Goal: Transaction & Acquisition: Obtain resource

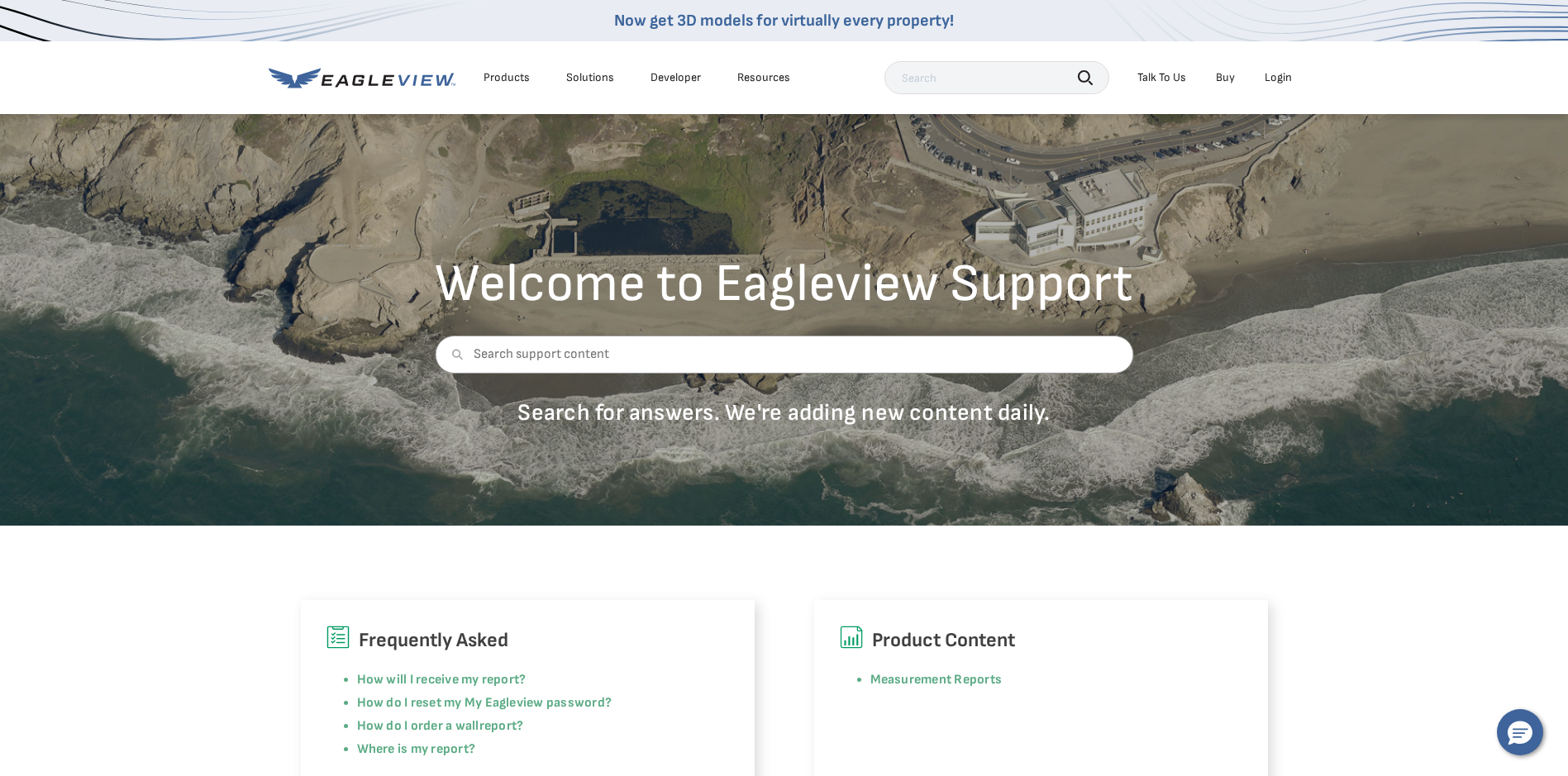
click at [1281, 74] on div "Login" at bounding box center [1278, 78] width 28 height 15
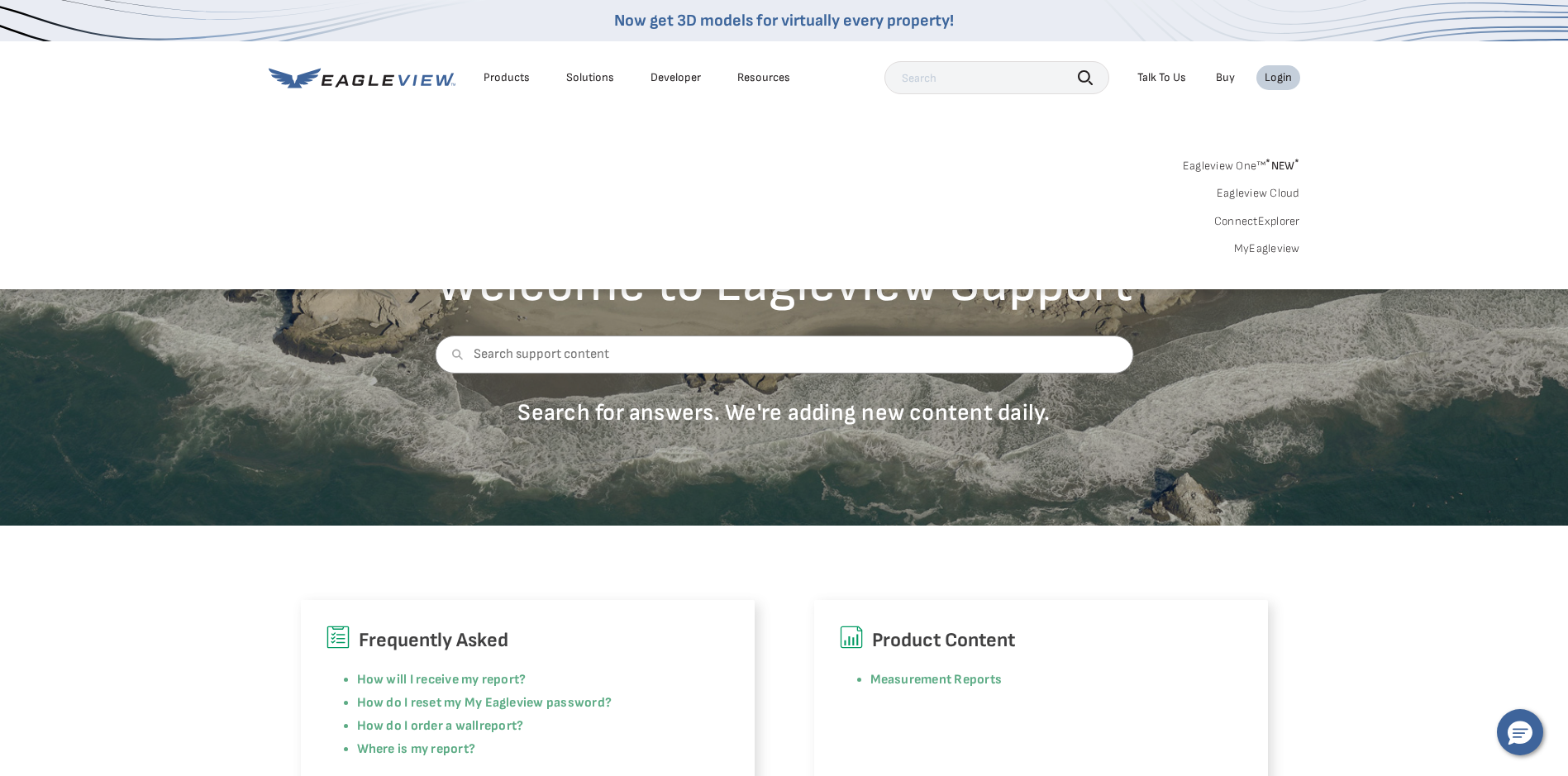
click at [1265, 242] on link "MyEagleview" at bounding box center [1266, 249] width 66 height 15
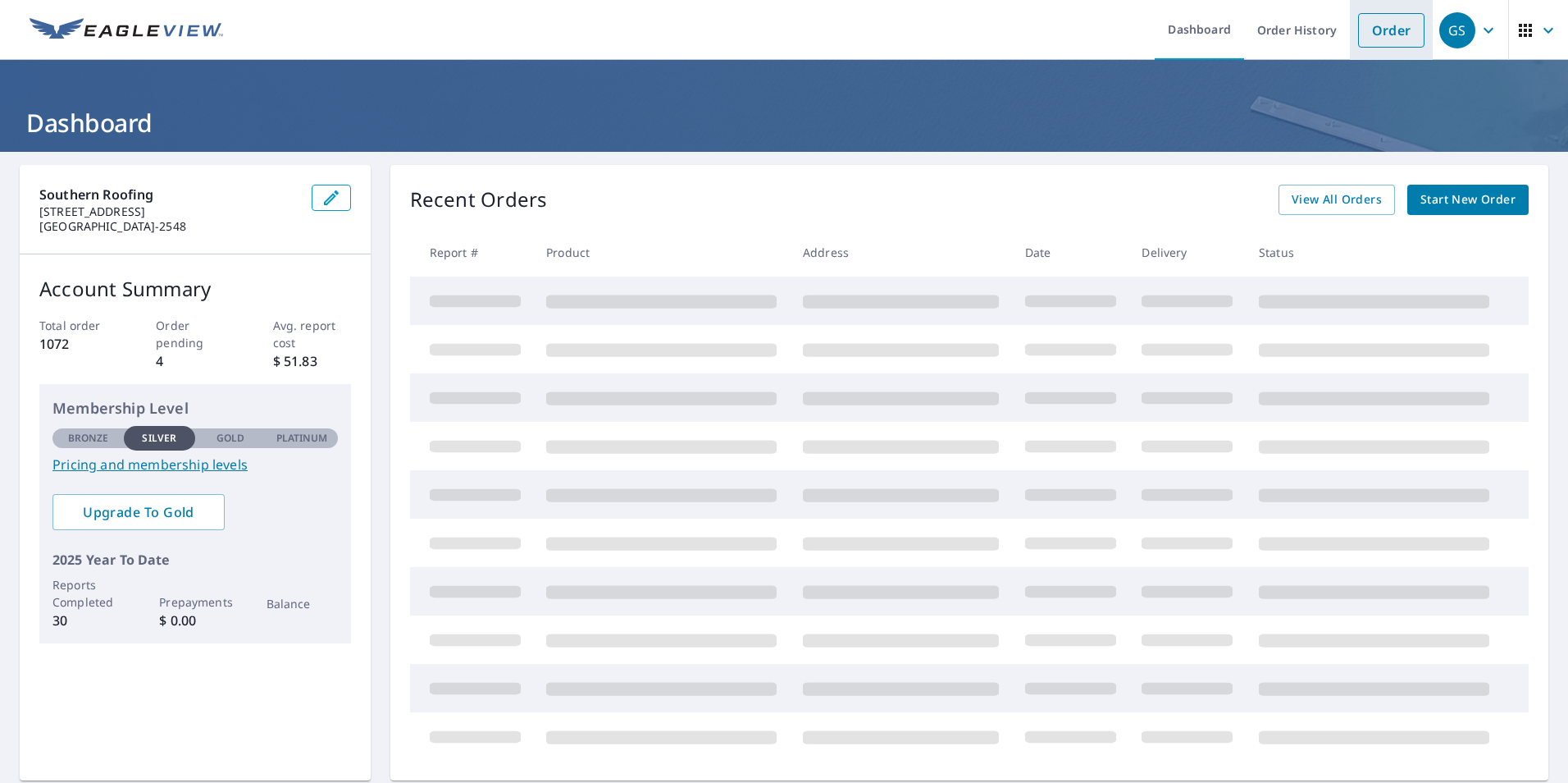
click at [1386, 28] on link "Order" at bounding box center [1391, 30] width 66 height 34
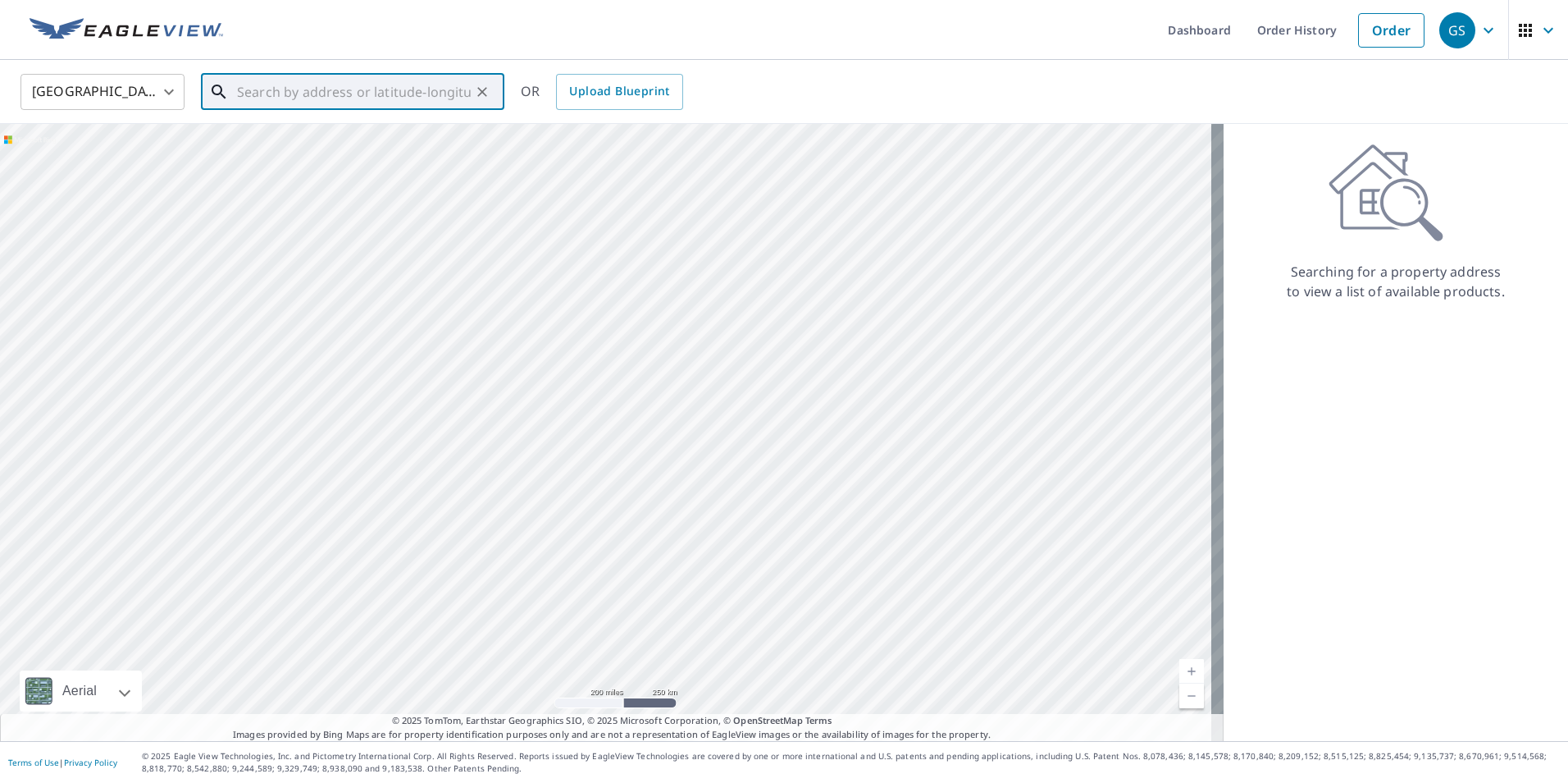
click at [261, 95] on input "text" at bounding box center [354, 92] width 234 height 46
click at [273, 146] on span "6800 Greenhill Ct" at bounding box center [362, 139] width 258 height 20
type input "6800 Greenhill Ct Allen, TX 75002"
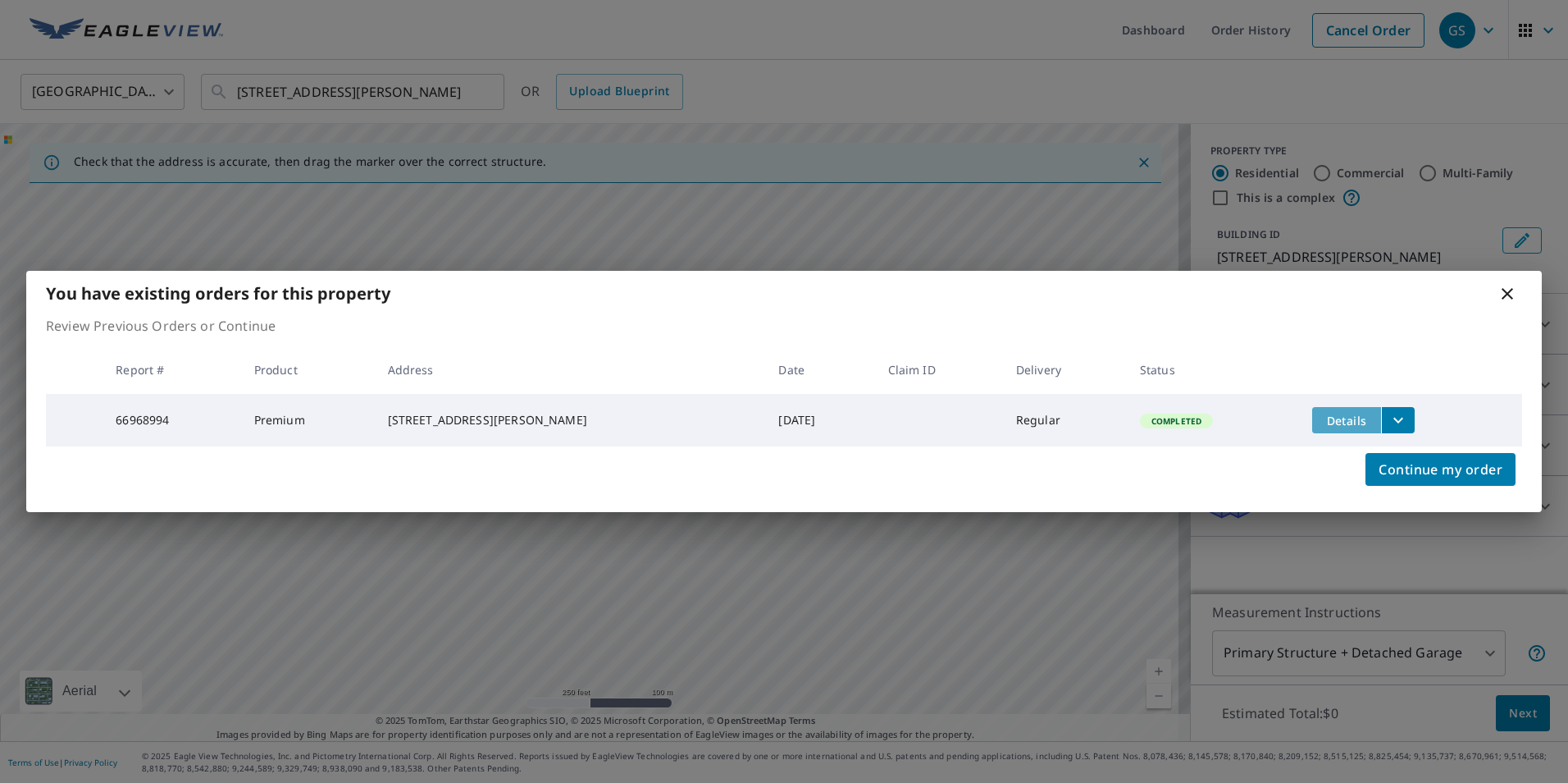
click at [1322, 421] on span "Details" at bounding box center [1346, 420] width 49 height 16
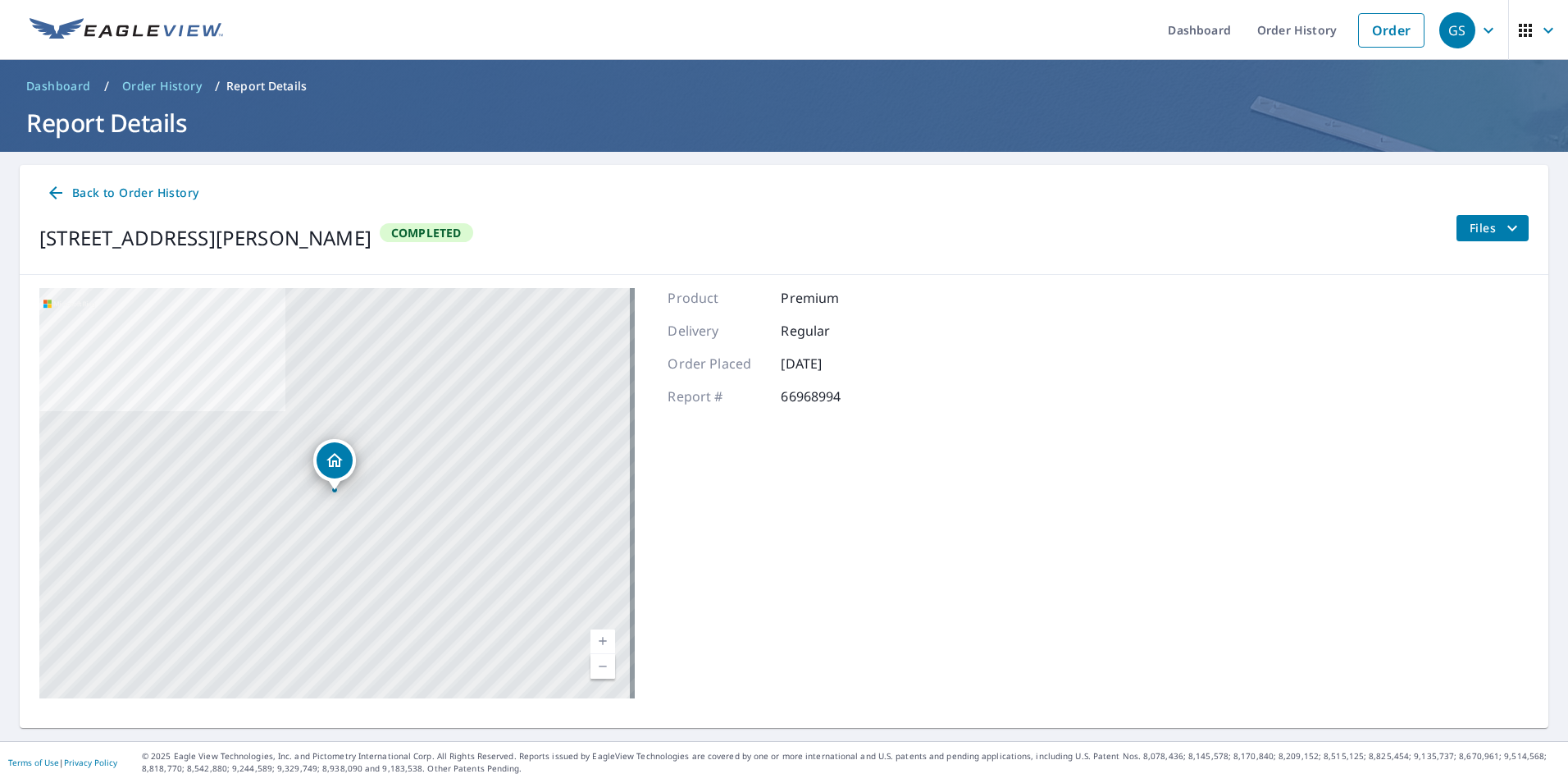
click at [1474, 227] on span "Files" at bounding box center [1495, 228] width 53 height 20
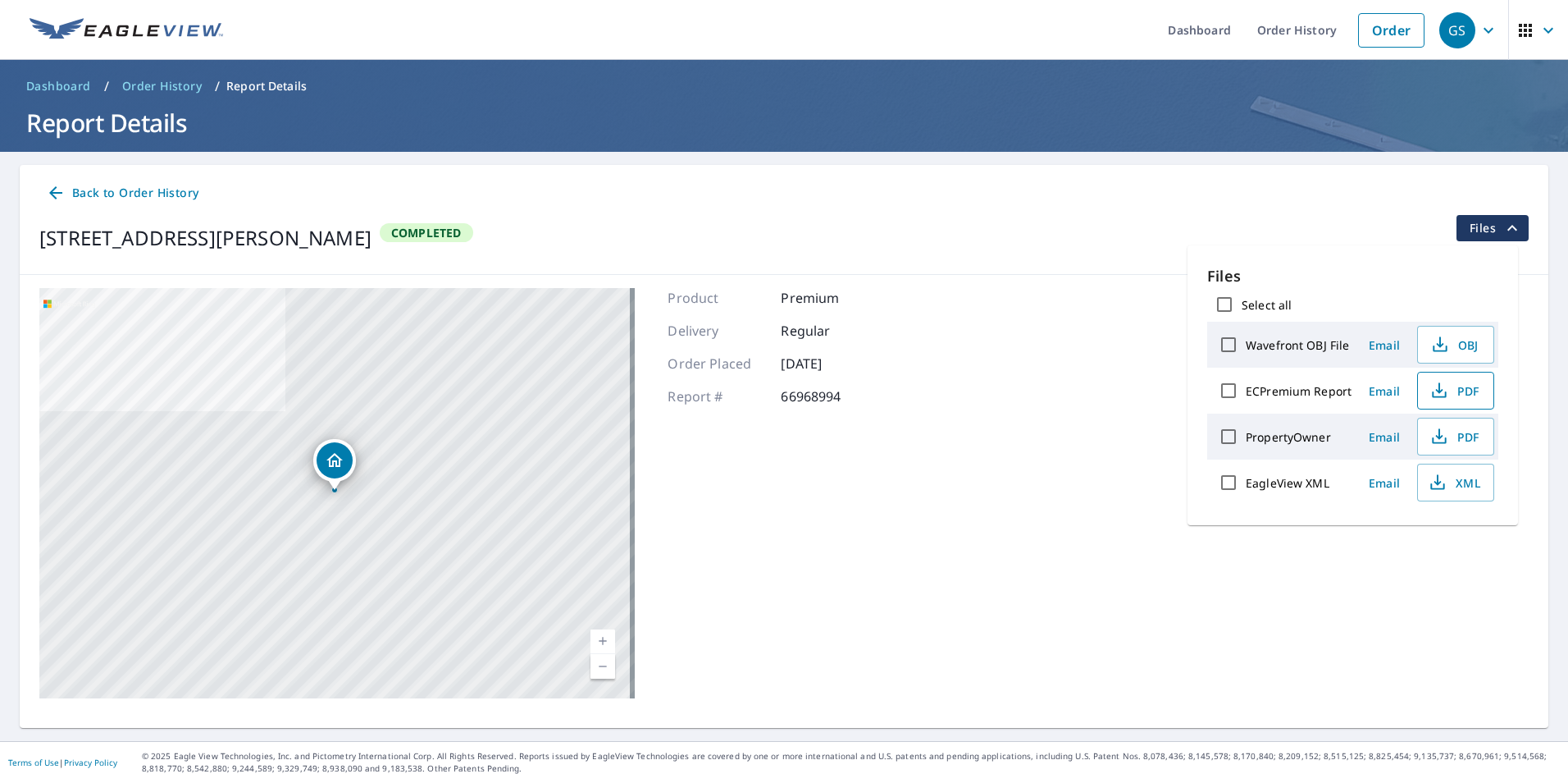
click at [1457, 383] on span "PDF" at bounding box center [1454, 390] width 53 height 20
click at [1388, 33] on link "Order" at bounding box center [1391, 30] width 66 height 34
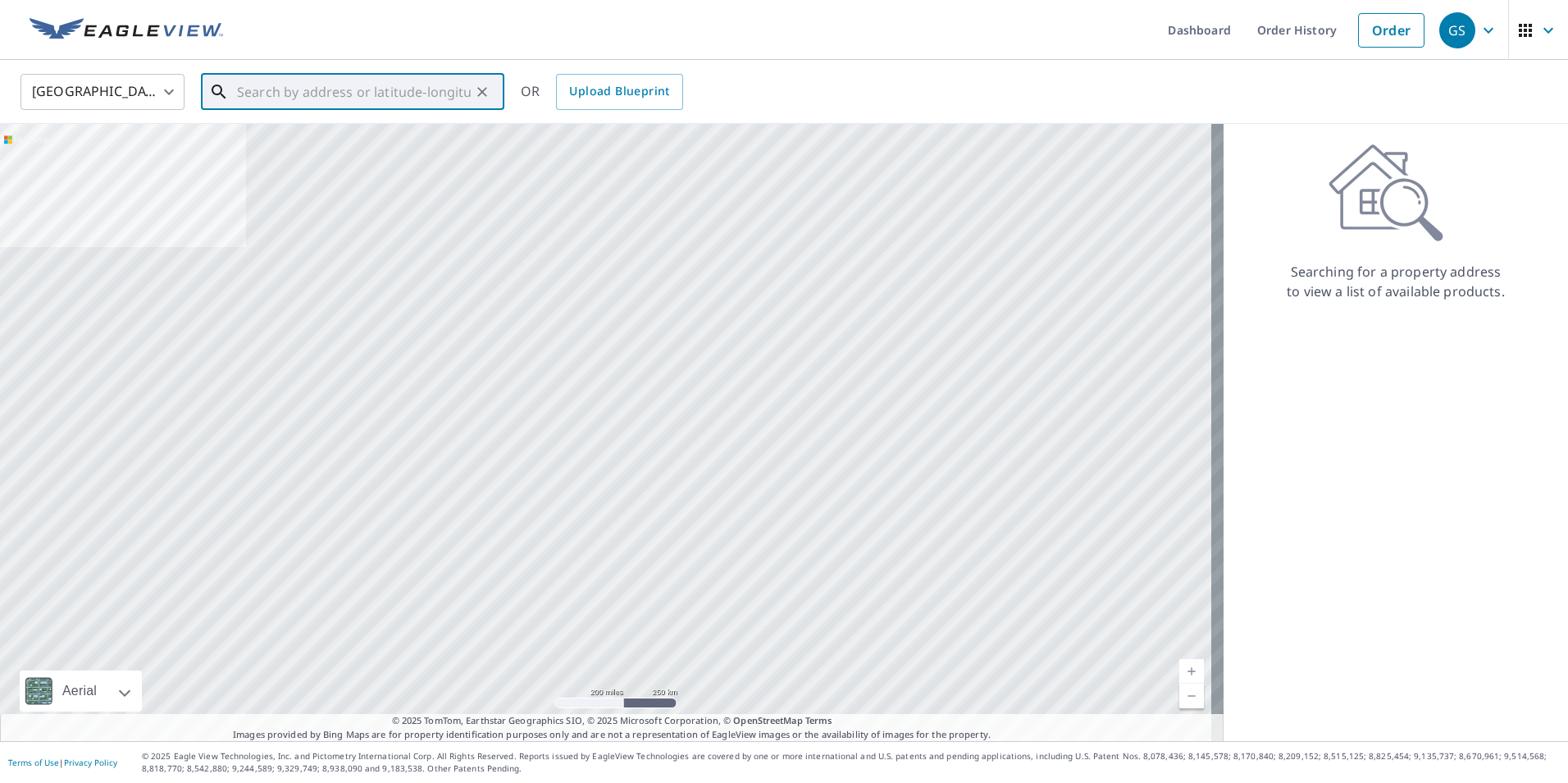
drag, startPoint x: 299, startPoint y: 93, endPoint x: 311, endPoint y: 94, distance: 12.0
click at [301, 93] on input "text" at bounding box center [354, 92] width 234 height 46
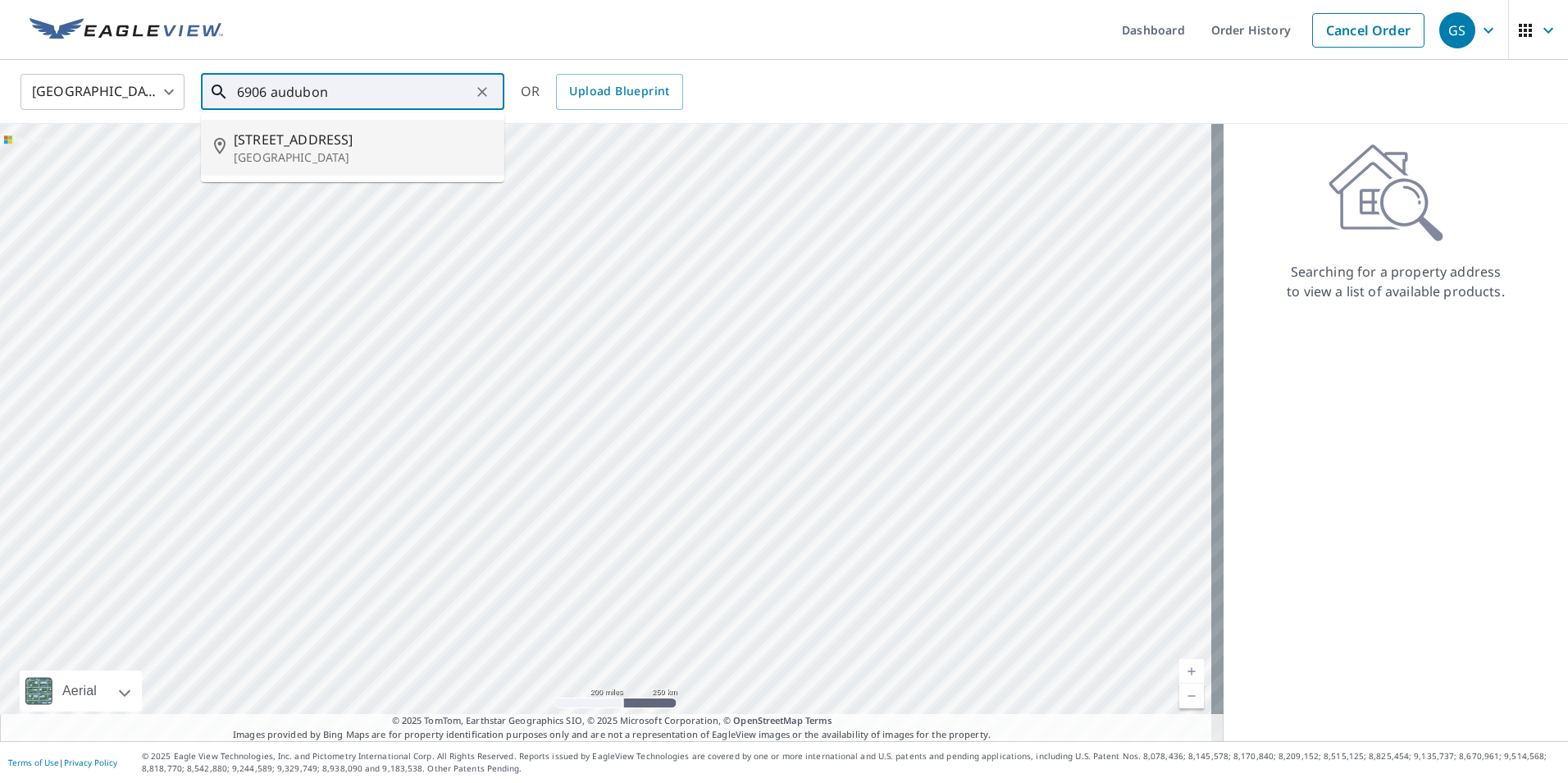
click at [318, 144] on span "6906 Audubon Dr" at bounding box center [362, 139] width 258 height 20
type input "6906 Audubon Dr Allen, TX 75002"
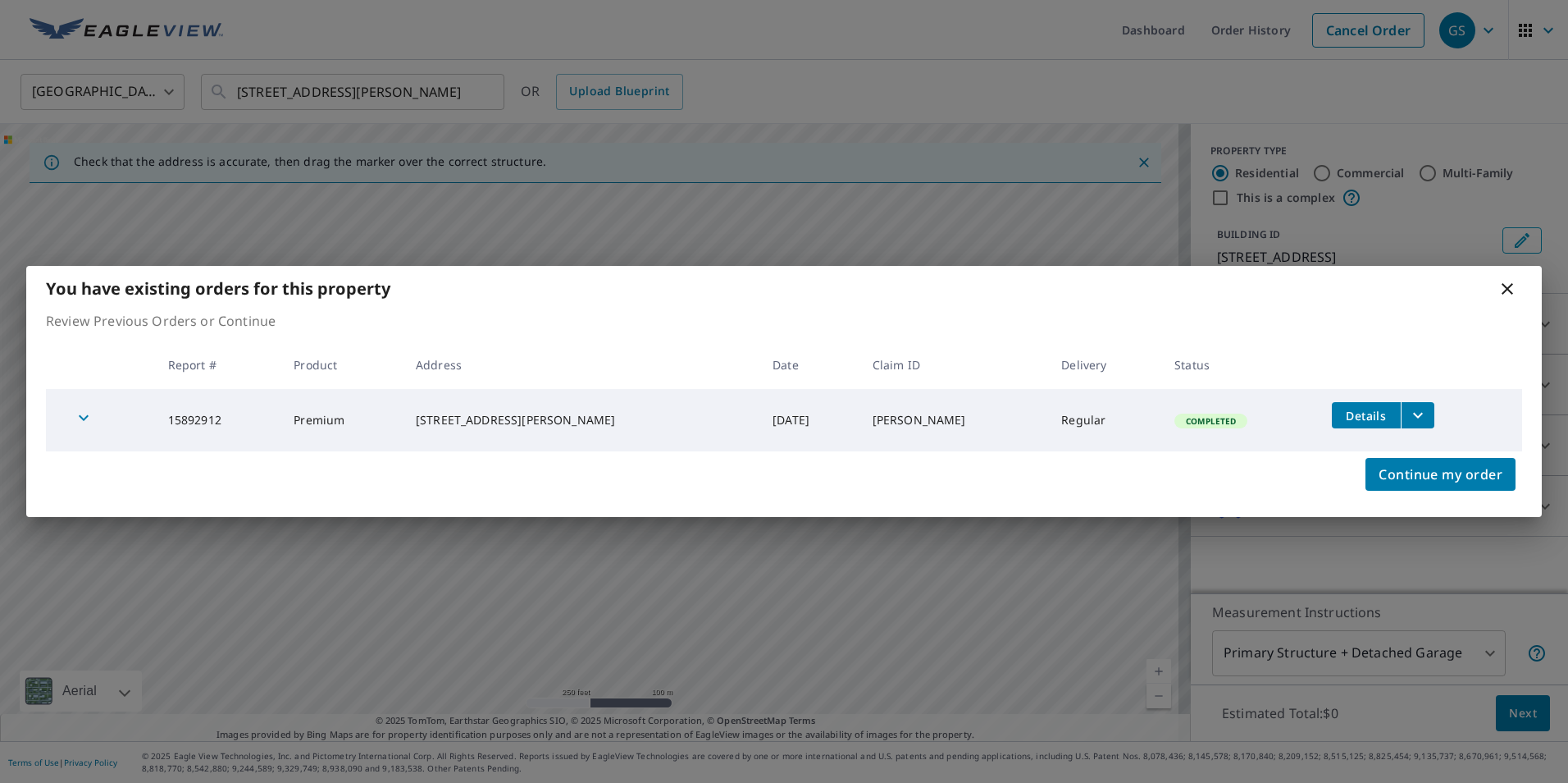
click at [1350, 422] on span "Details" at bounding box center [1366, 416] width 49 height 16
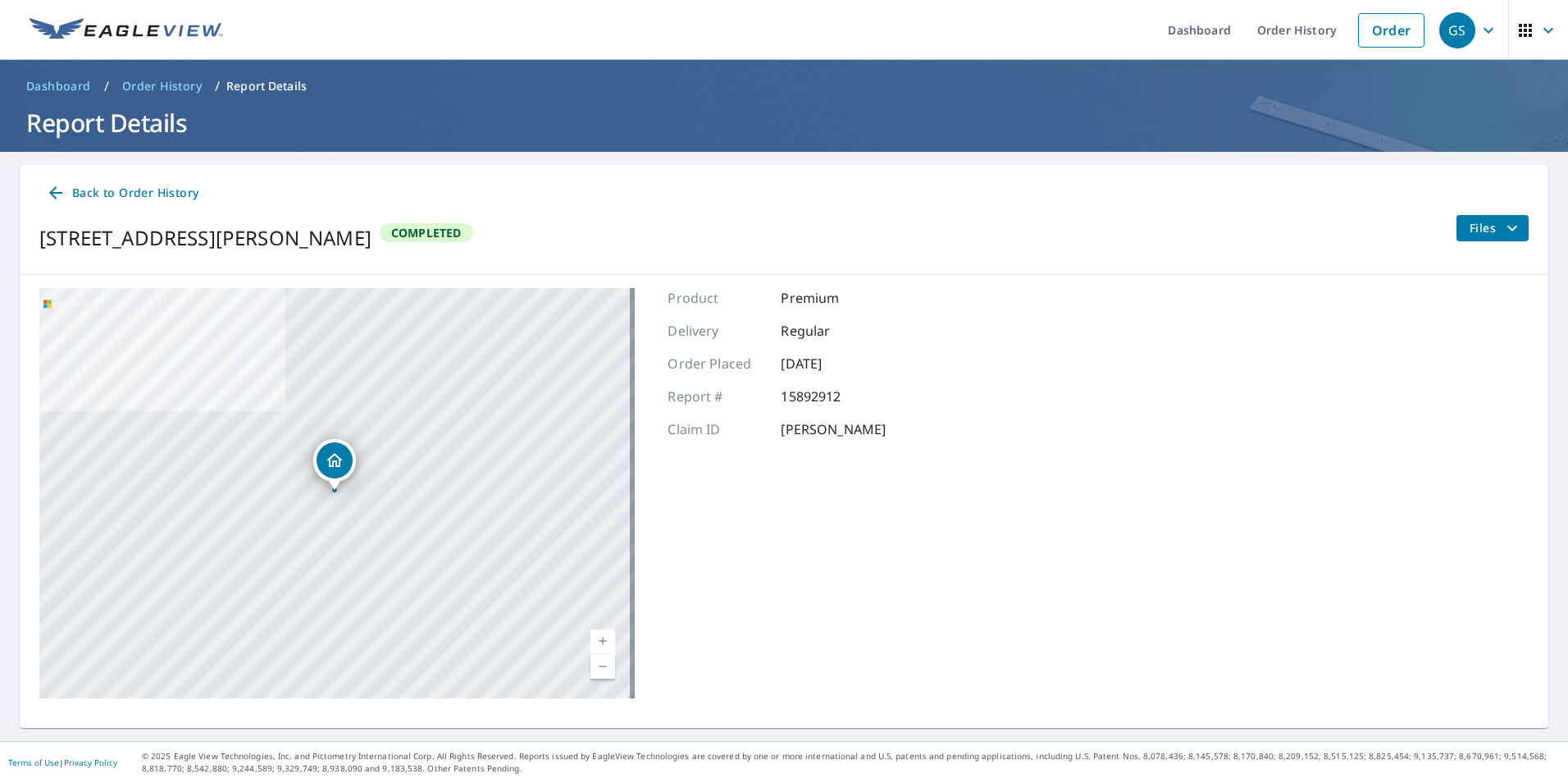
click at [1478, 236] on span "Files" at bounding box center [1495, 228] width 53 height 20
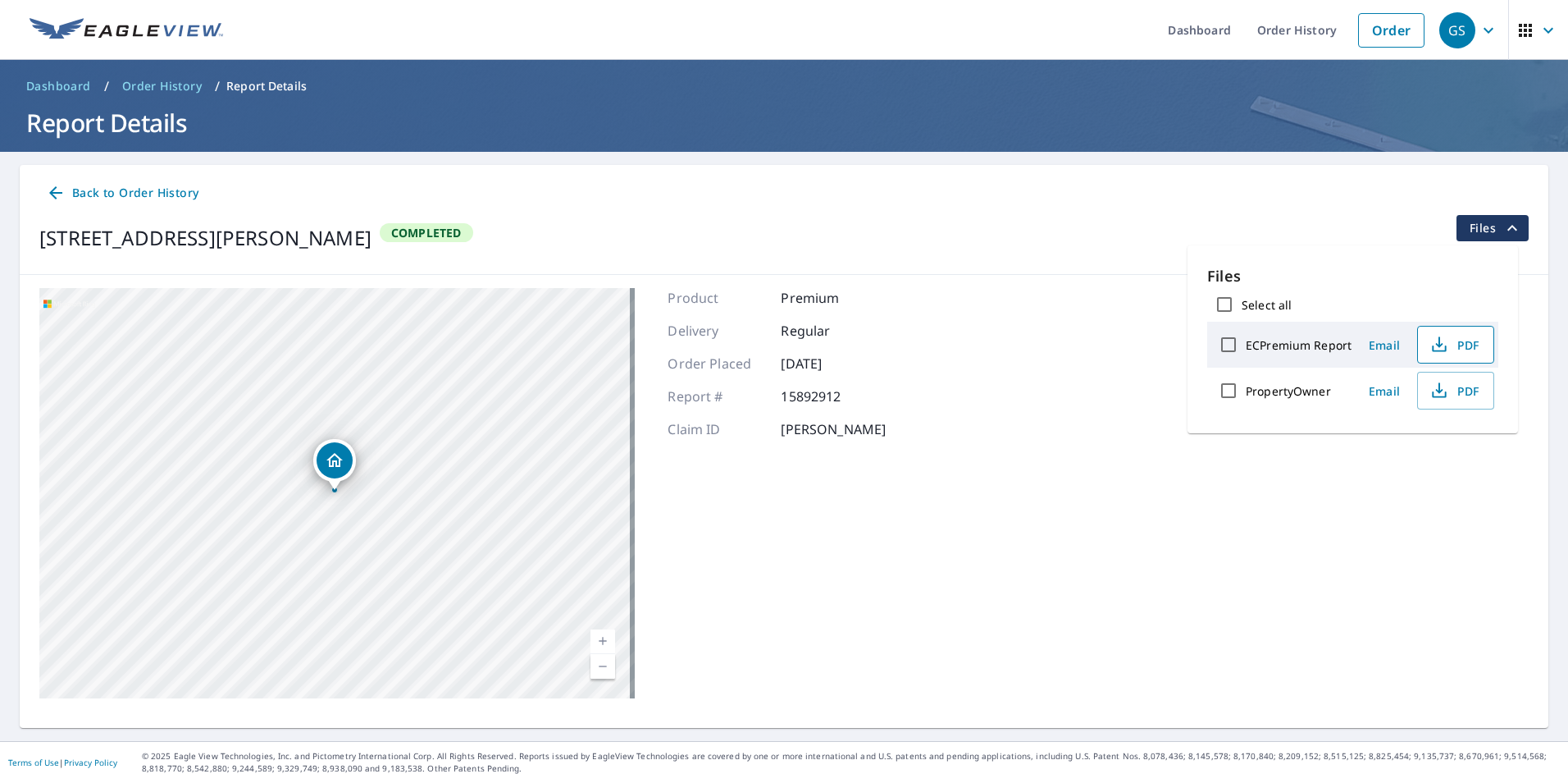
click at [1429, 342] on icon "button" at bounding box center [1439, 344] width 20 height 20
